Goal: Navigation & Orientation: Go to known website

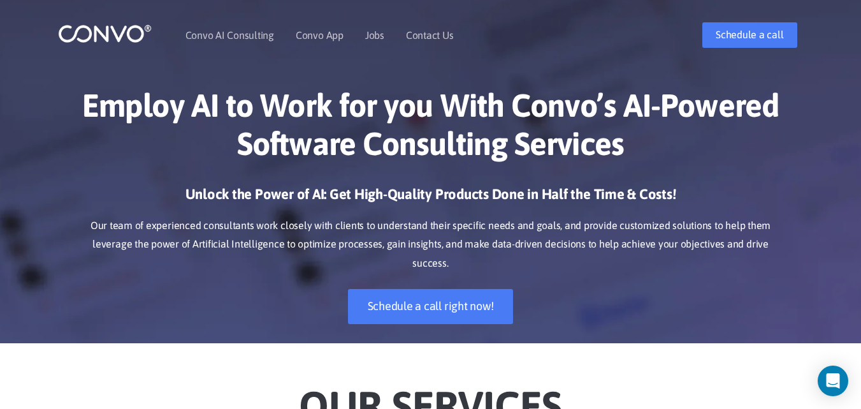
drag, startPoint x: 869, startPoint y: 130, endPoint x: 870, endPoint y: -36, distance: 165.8
click at [105, 26] on img at bounding box center [105, 34] width 94 height 20
